Goal: Task Accomplishment & Management: Manage account settings

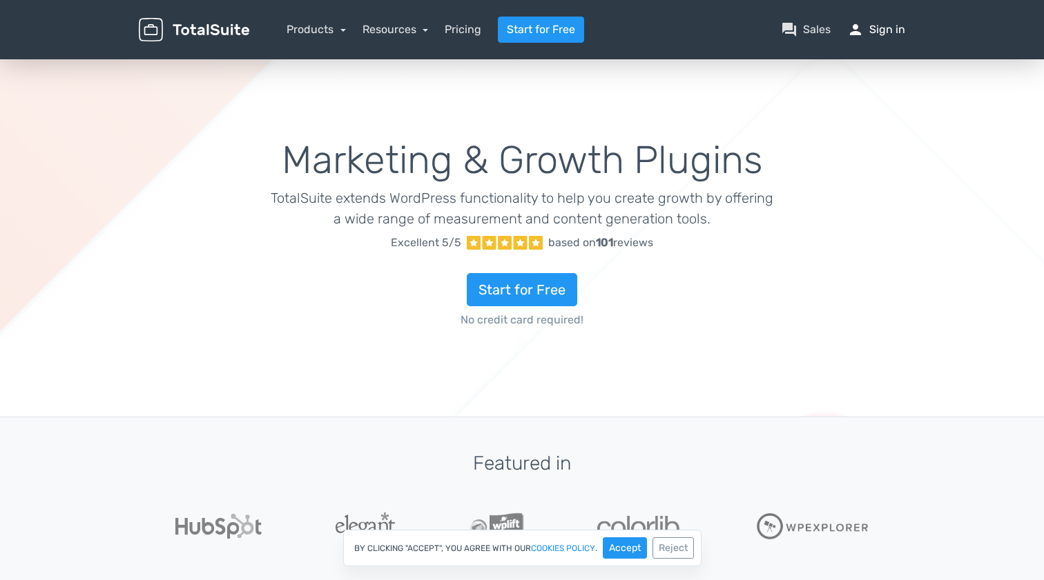
click at [890, 28] on link "person Sign in" at bounding box center [876, 29] width 58 height 17
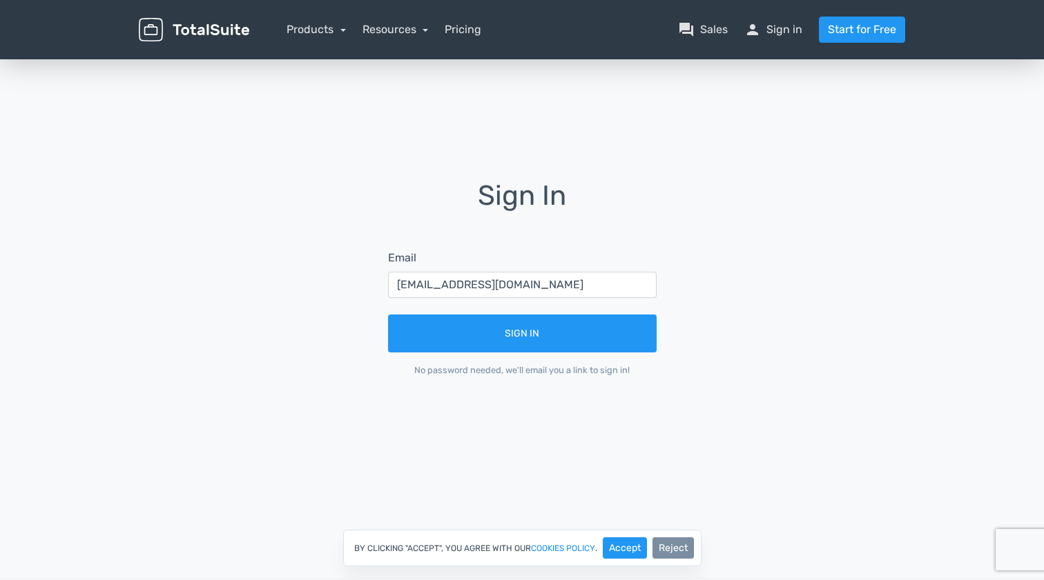
type input "[EMAIL_ADDRESS][DOMAIN_NAME]"
click at [670, 549] on button "Reject" at bounding box center [672, 548] width 41 height 21
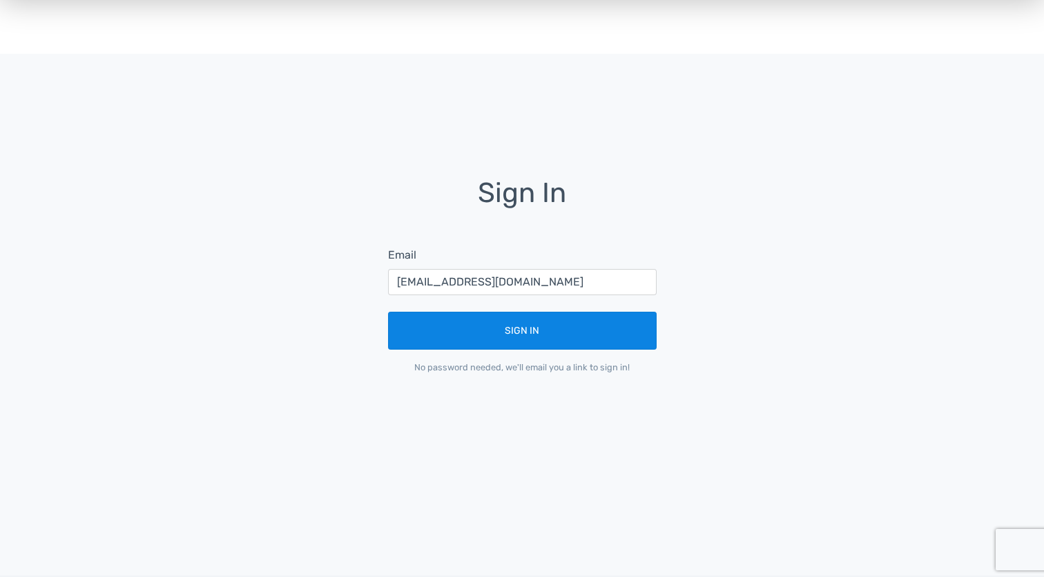
click at [534, 317] on button "Sign In" at bounding box center [522, 331] width 268 height 38
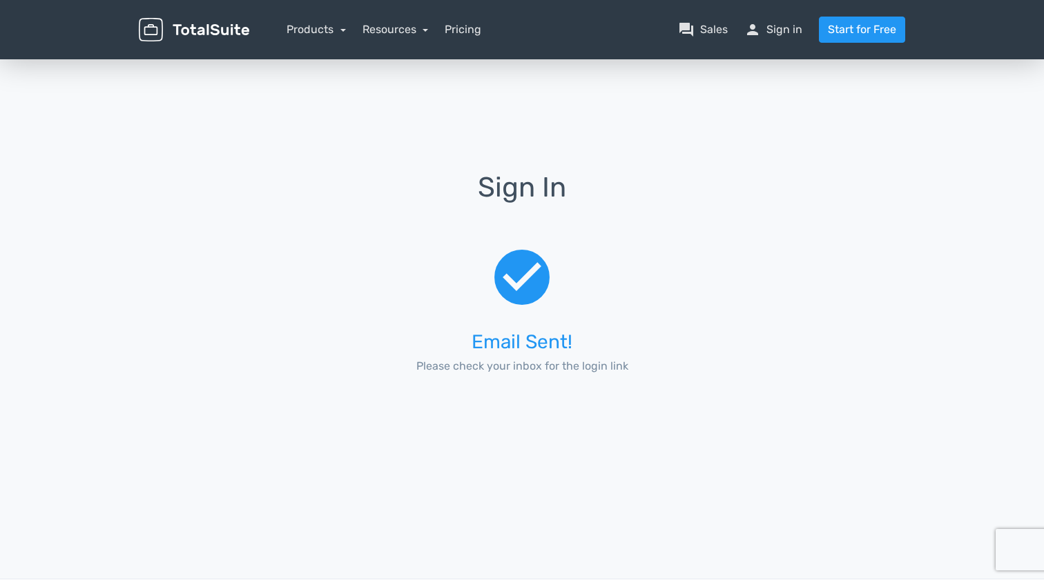
scroll to position [0, 0]
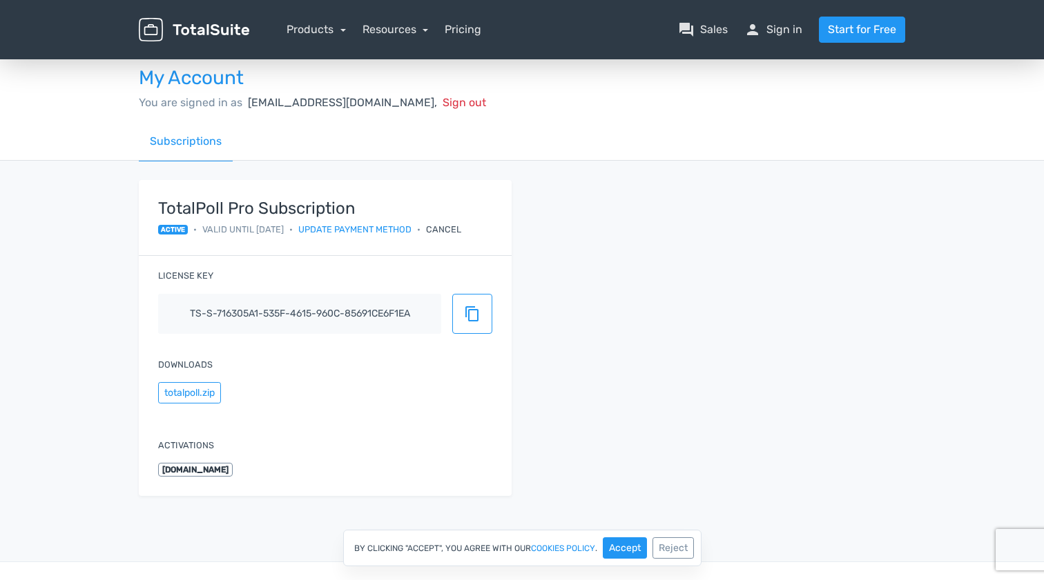
scroll to position [18, 0]
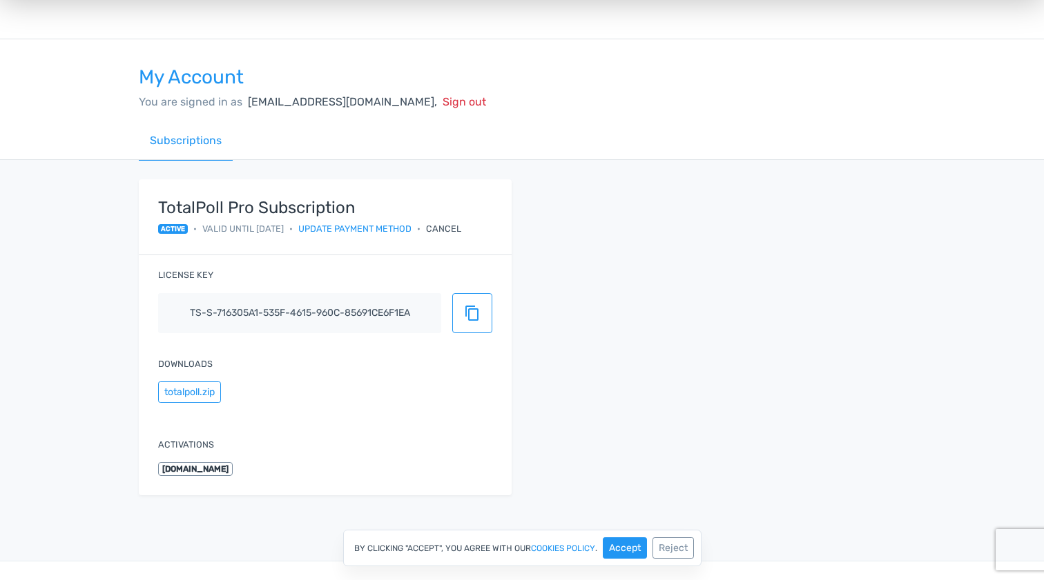
click at [455, 230] on div "Cancel" at bounding box center [443, 228] width 35 height 13
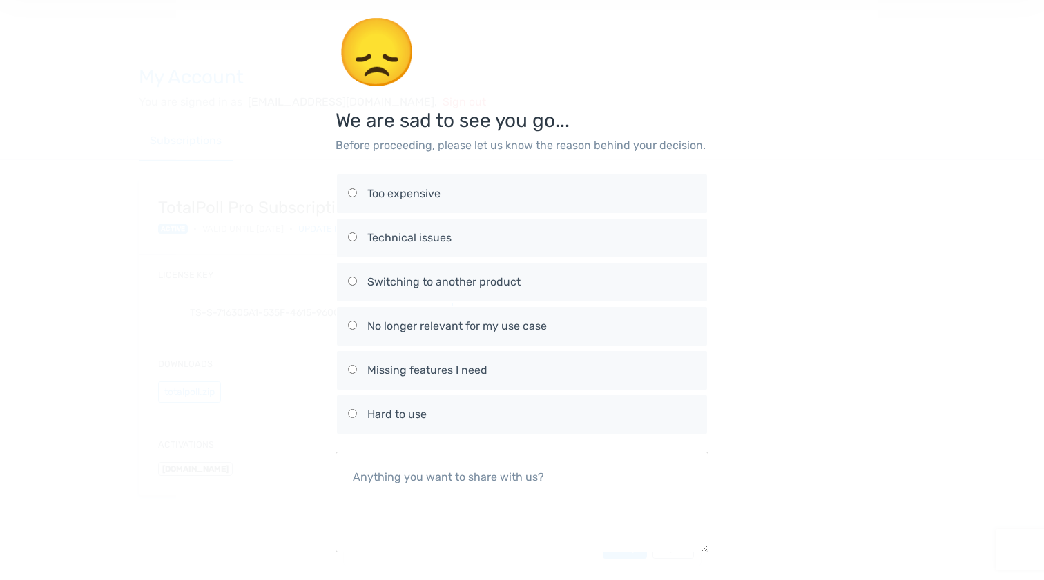
click at [354, 322] on input "No longer relevant for my use case" at bounding box center [352, 325] width 9 height 9
radio input "true"
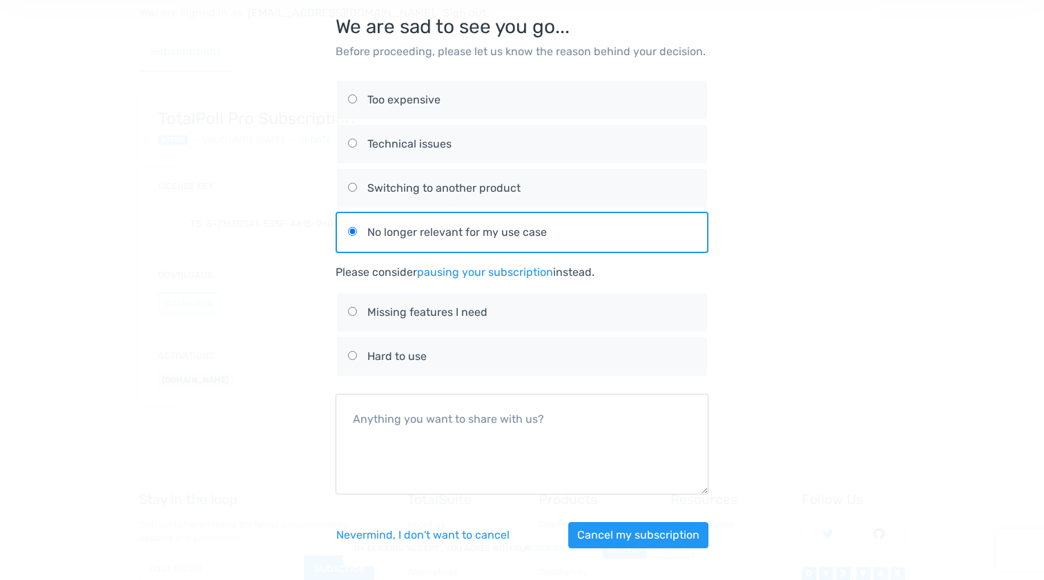
scroll to position [108, 0]
click at [629, 538] on button "Cancel my subscription" at bounding box center [638, 535] width 140 height 26
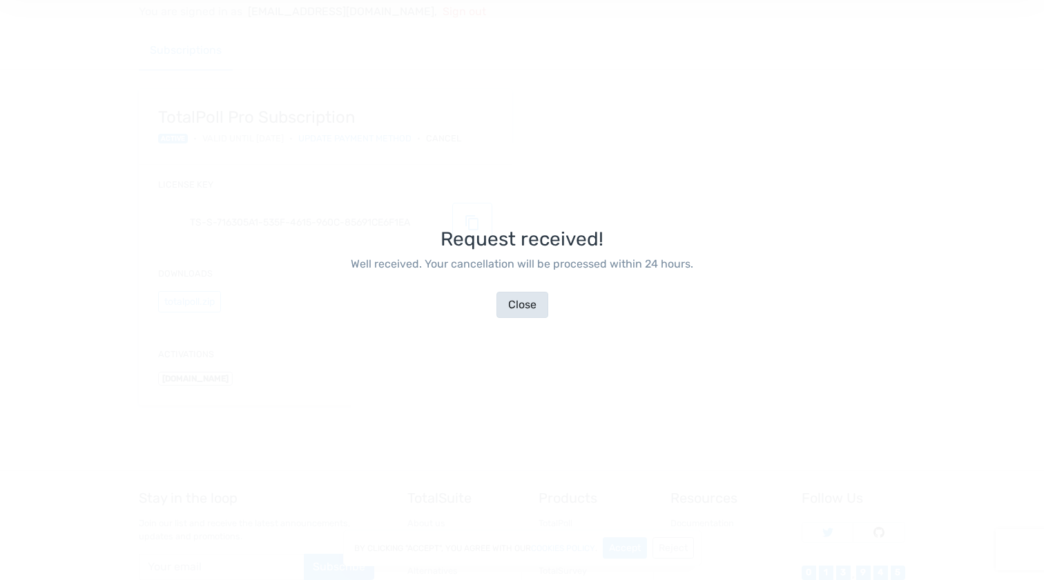
click at [513, 305] on button "Close" at bounding box center [522, 305] width 52 height 26
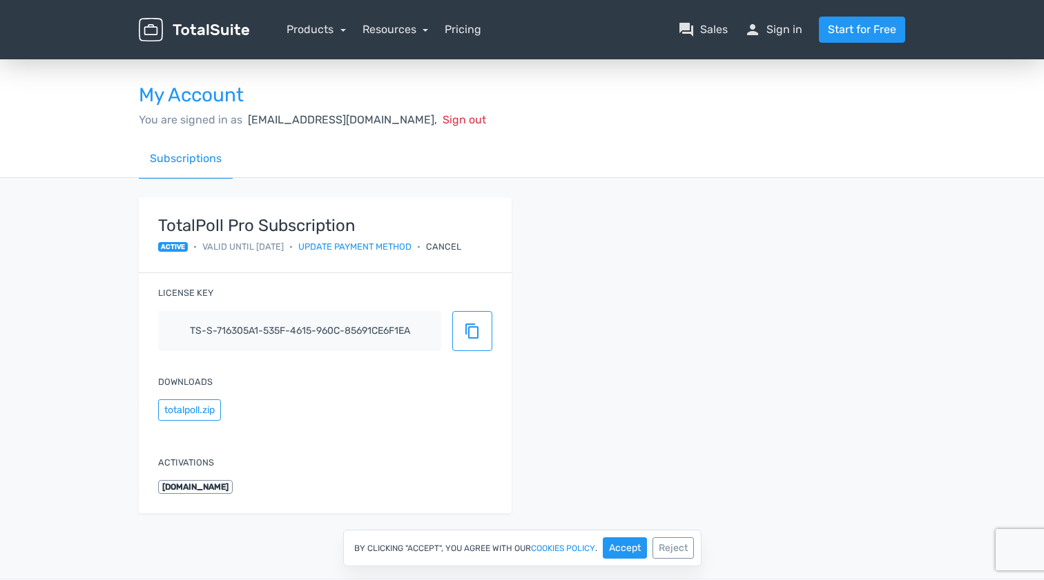
scroll to position [0, 0]
